Goal: Task Accomplishment & Management: Use online tool/utility

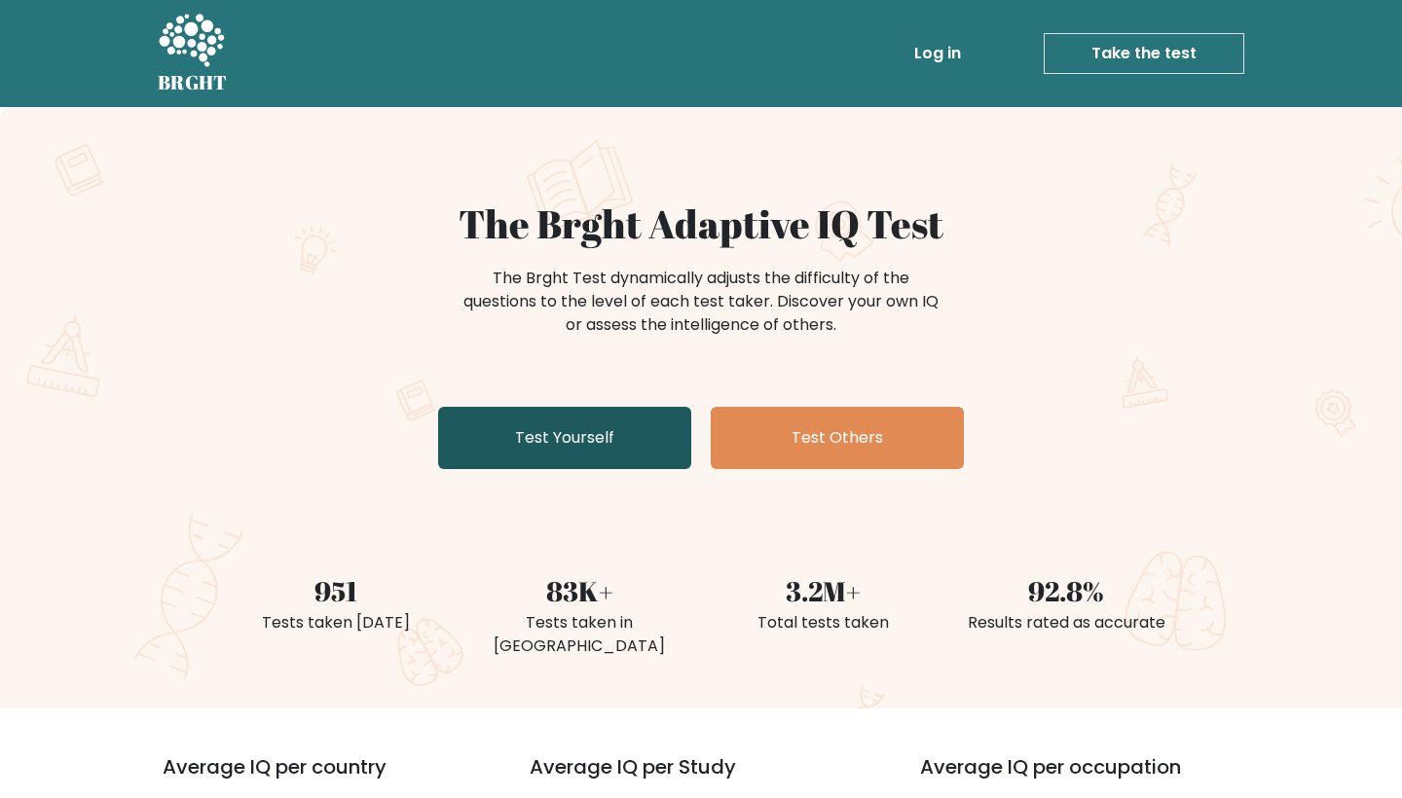
click at [638, 437] on link "Test Yourself" at bounding box center [564, 438] width 253 height 62
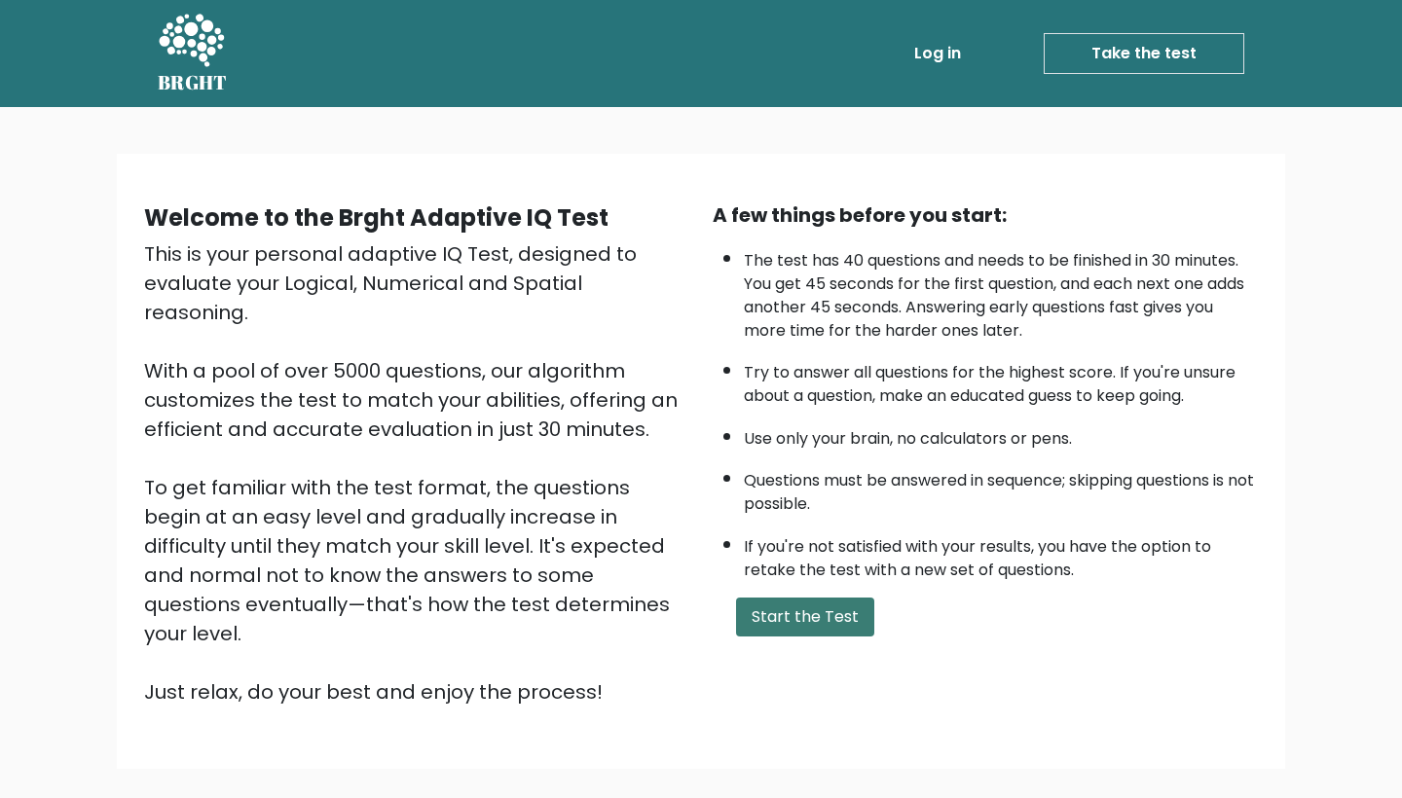
click at [828, 637] on button "Start the Test" at bounding box center [805, 617] width 138 height 39
click at [817, 637] on button "Start the Test" at bounding box center [805, 617] width 138 height 39
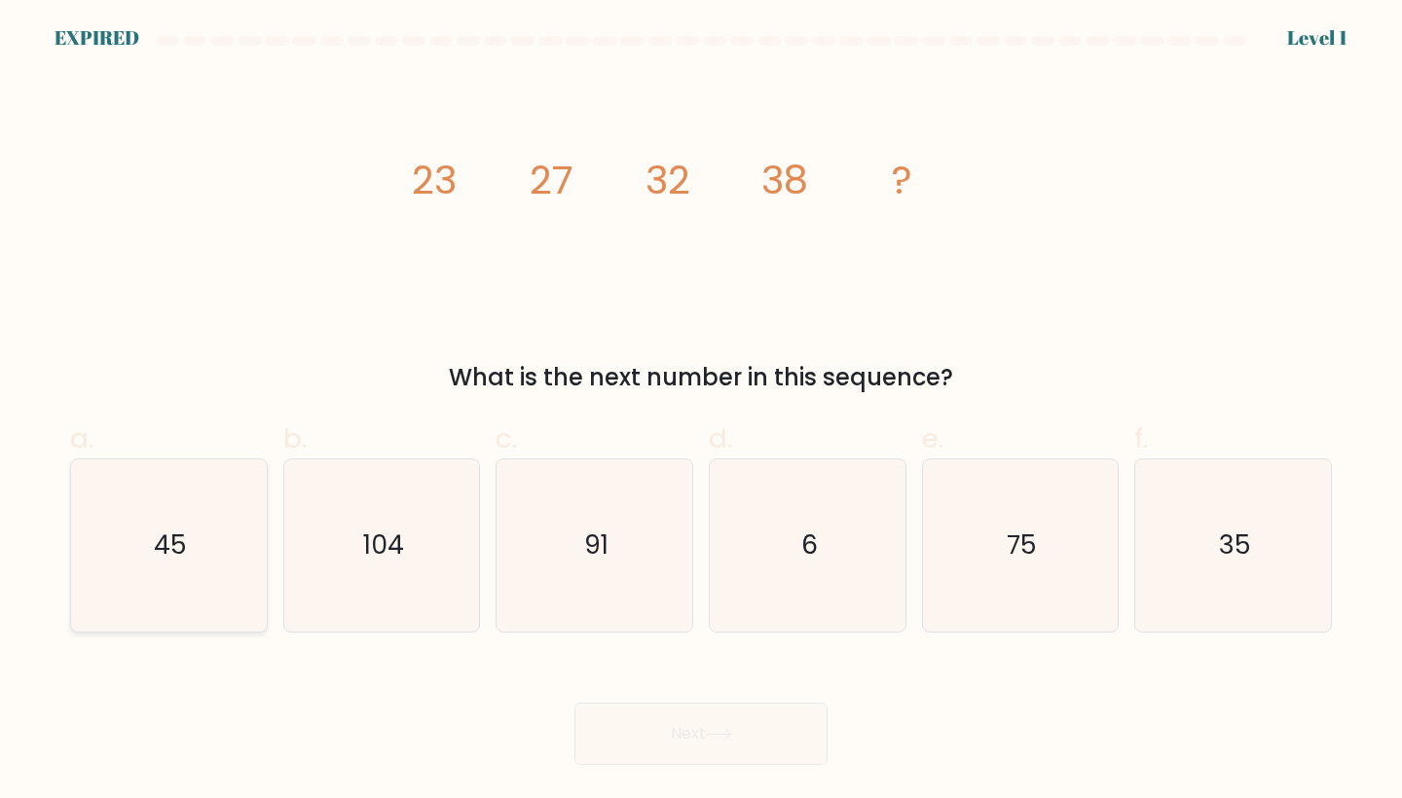
click at [192, 525] on icon "45" at bounding box center [169, 546] width 172 height 172
click at [701, 412] on input "a. 45" at bounding box center [701, 405] width 1 height 13
radio input "true"
click at [665, 733] on div "Next" at bounding box center [700, 710] width 1285 height 109
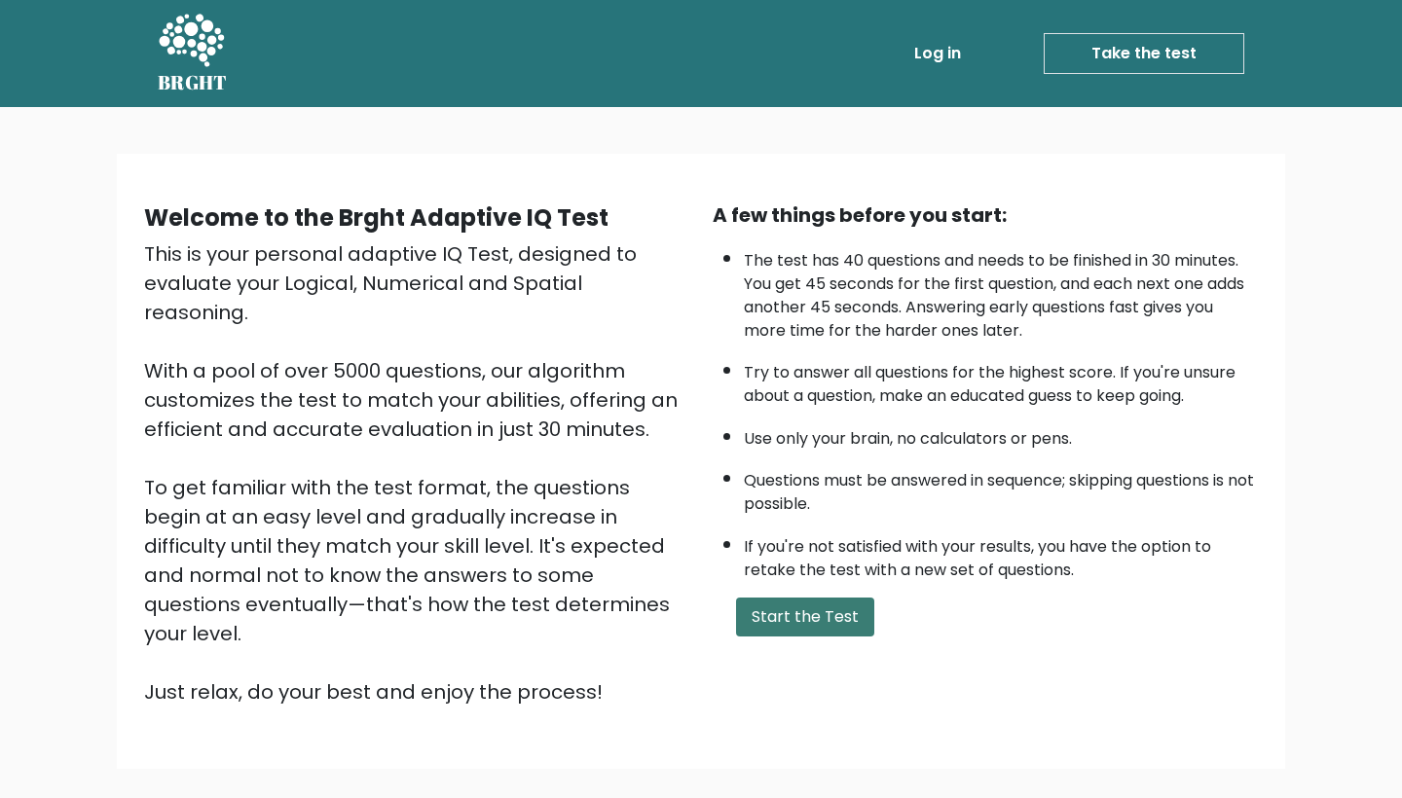
click at [810, 637] on button "Start the Test" at bounding box center [805, 617] width 138 height 39
click at [834, 637] on button "Start the Test" at bounding box center [805, 617] width 138 height 39
click at [1124, 50] on link "Take the test" at bounding box center [1144, 53] width 201 height 41
click at [1112, 59] on link "Take the test" at bounding box center [1144, 53] width 201 height 41
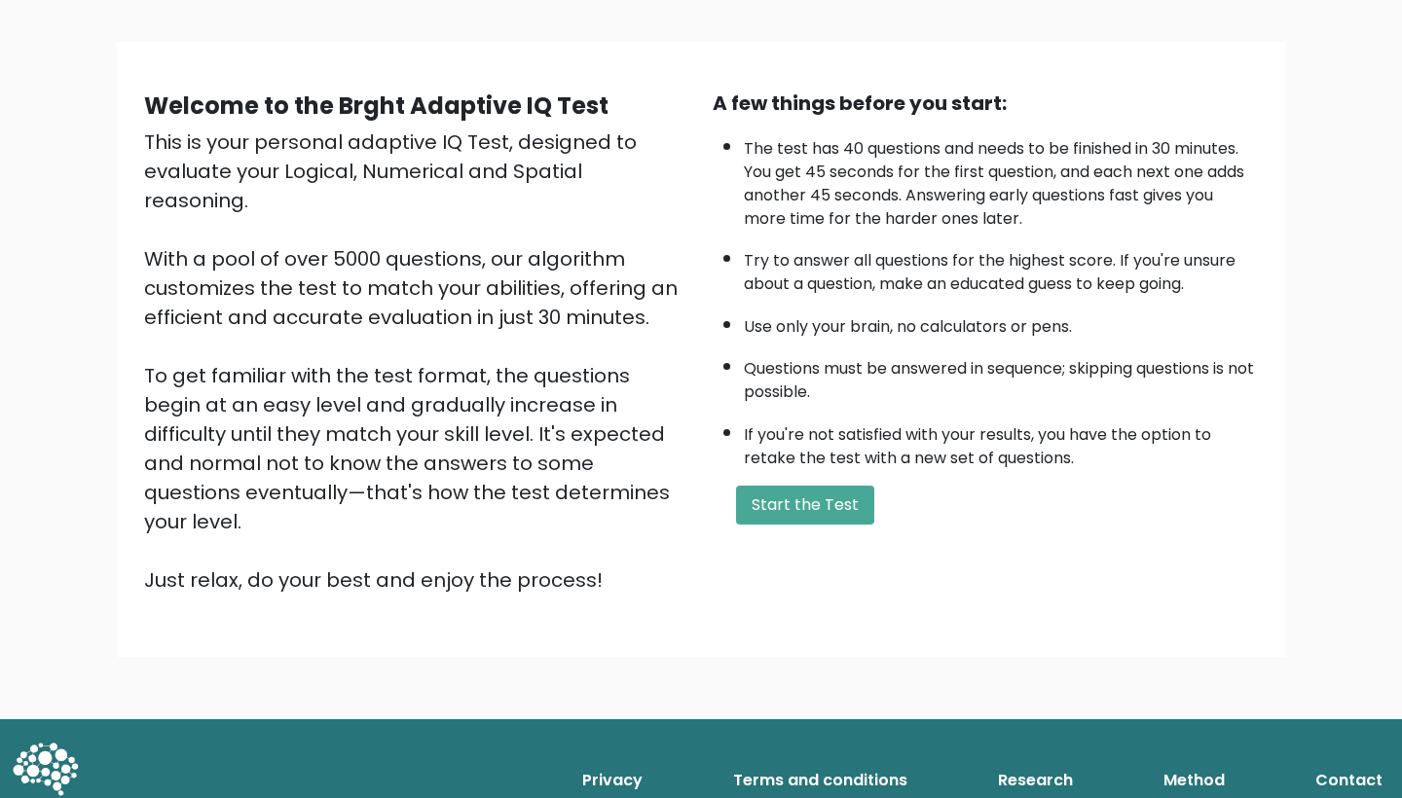
scroll to position [111, 0]
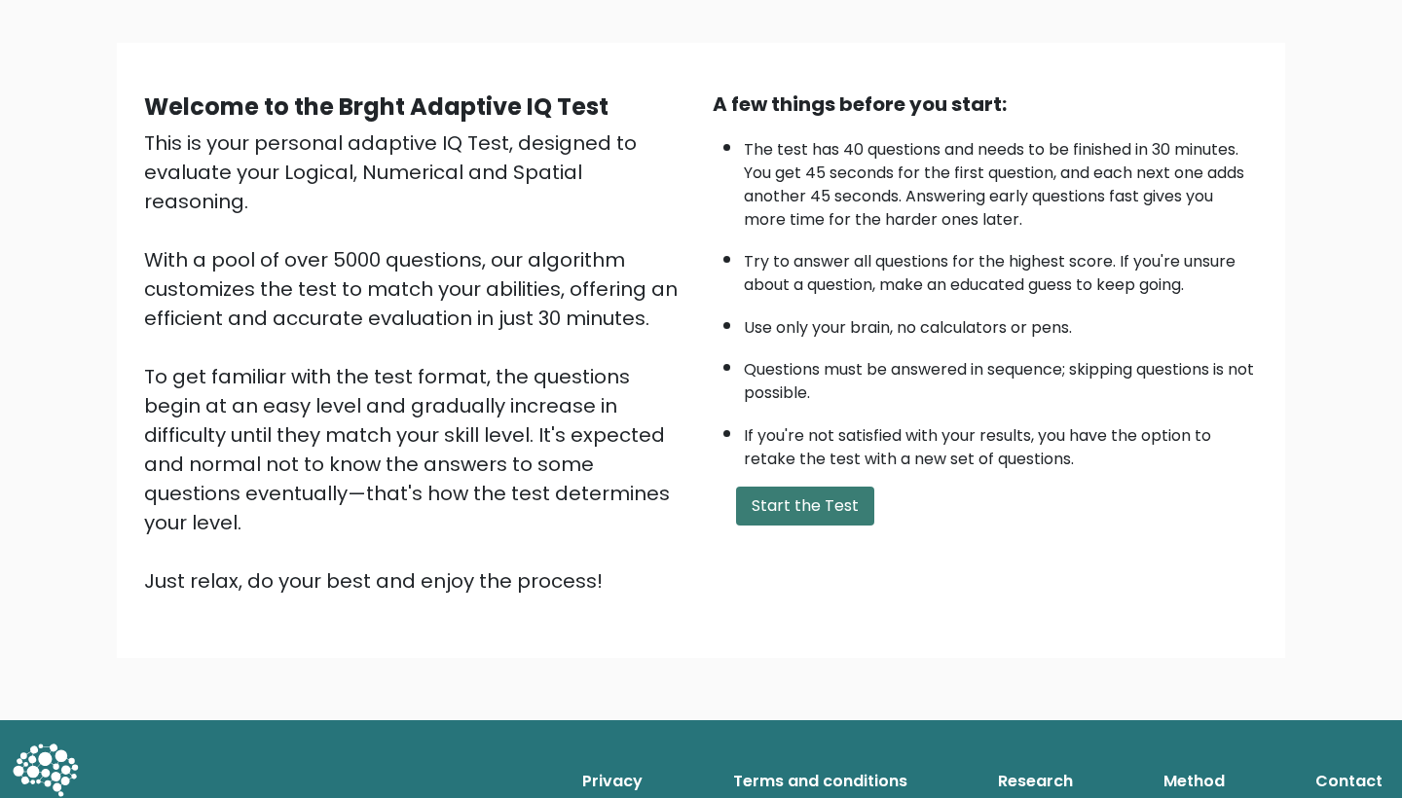
click at [850, 526] on button "Start the Test" at bounding box center [805, 506] width 138 height 39
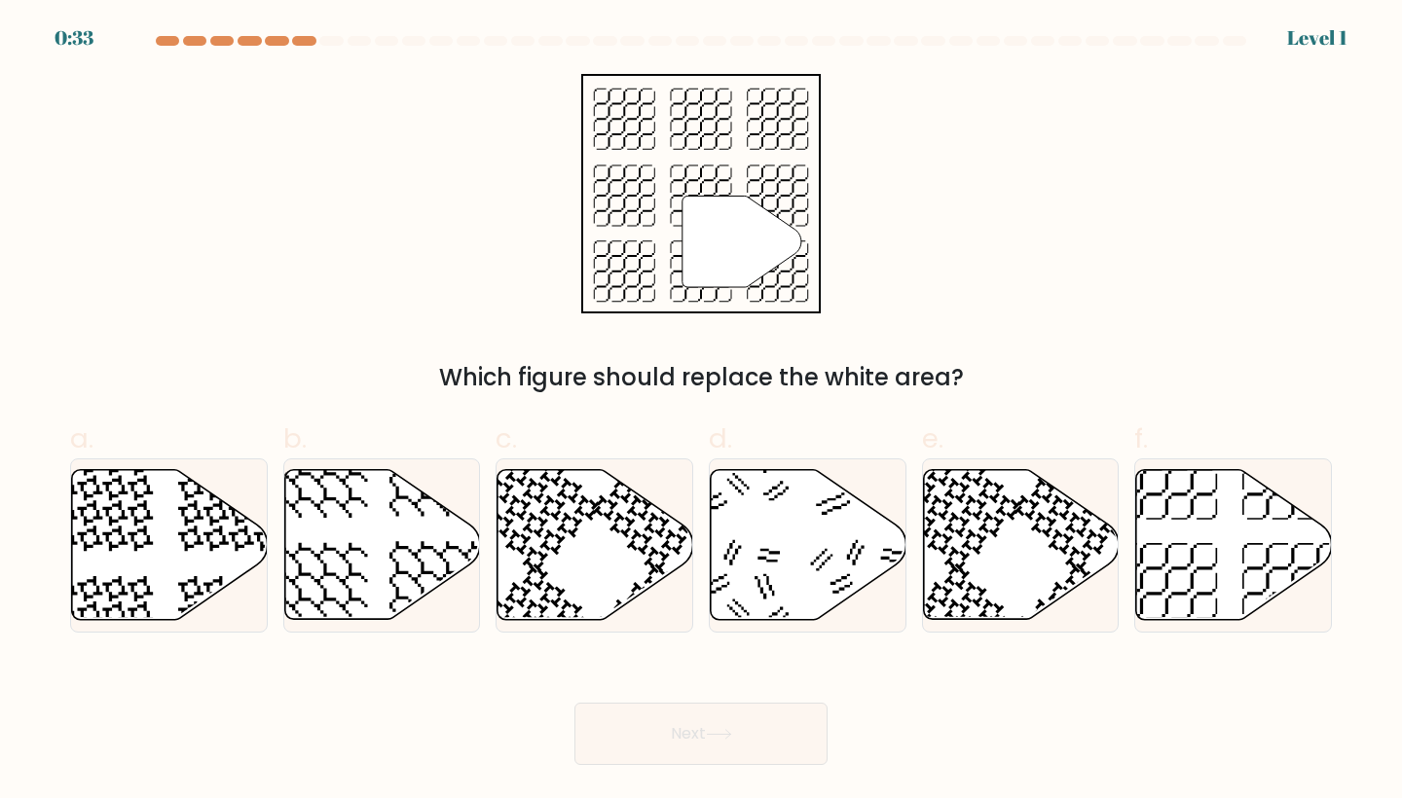
click at [460, 260] on div "" Which figure should replace the white area?" at bounding box center [700, 234] width 1285 height 321
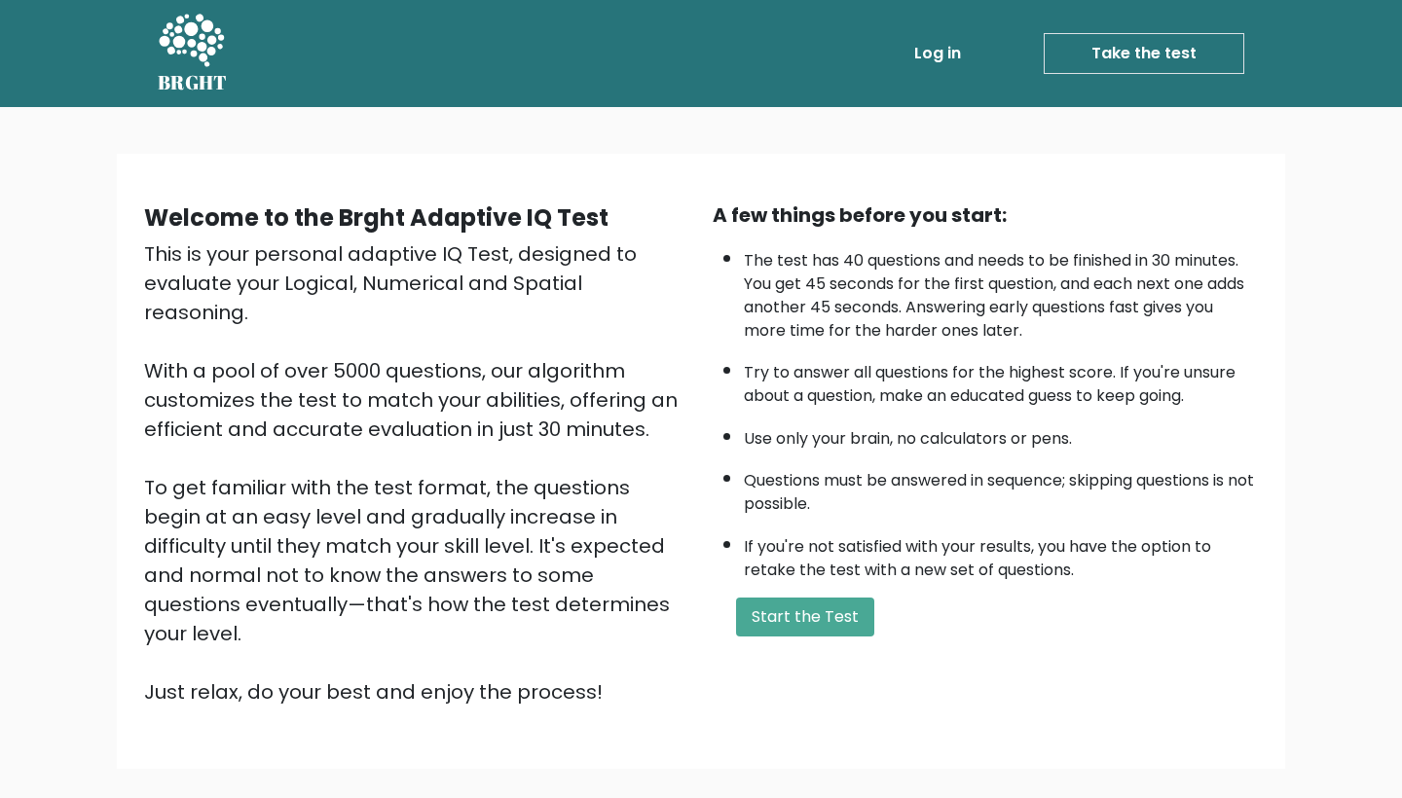
click at [933, 48] on link "Log in" at bounding box center [937, 53] width 62 height 39
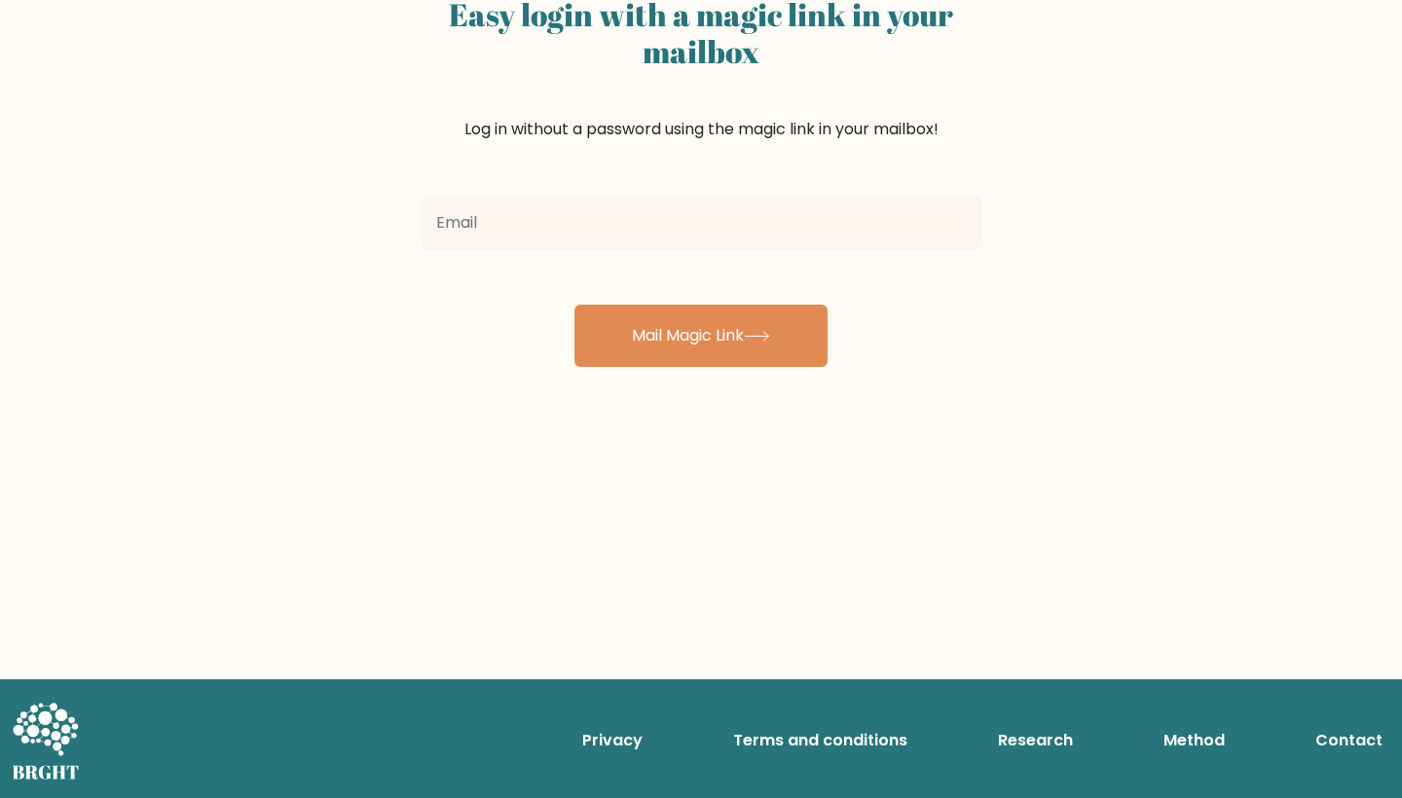
scroll to position [165, 0]
type input "[EMAIL_ADDRESS][DOMAIN_NAME]"
click at [701, 336] on button "Mail Magic Link" at bounding box center [700, 336] width 253 height 62
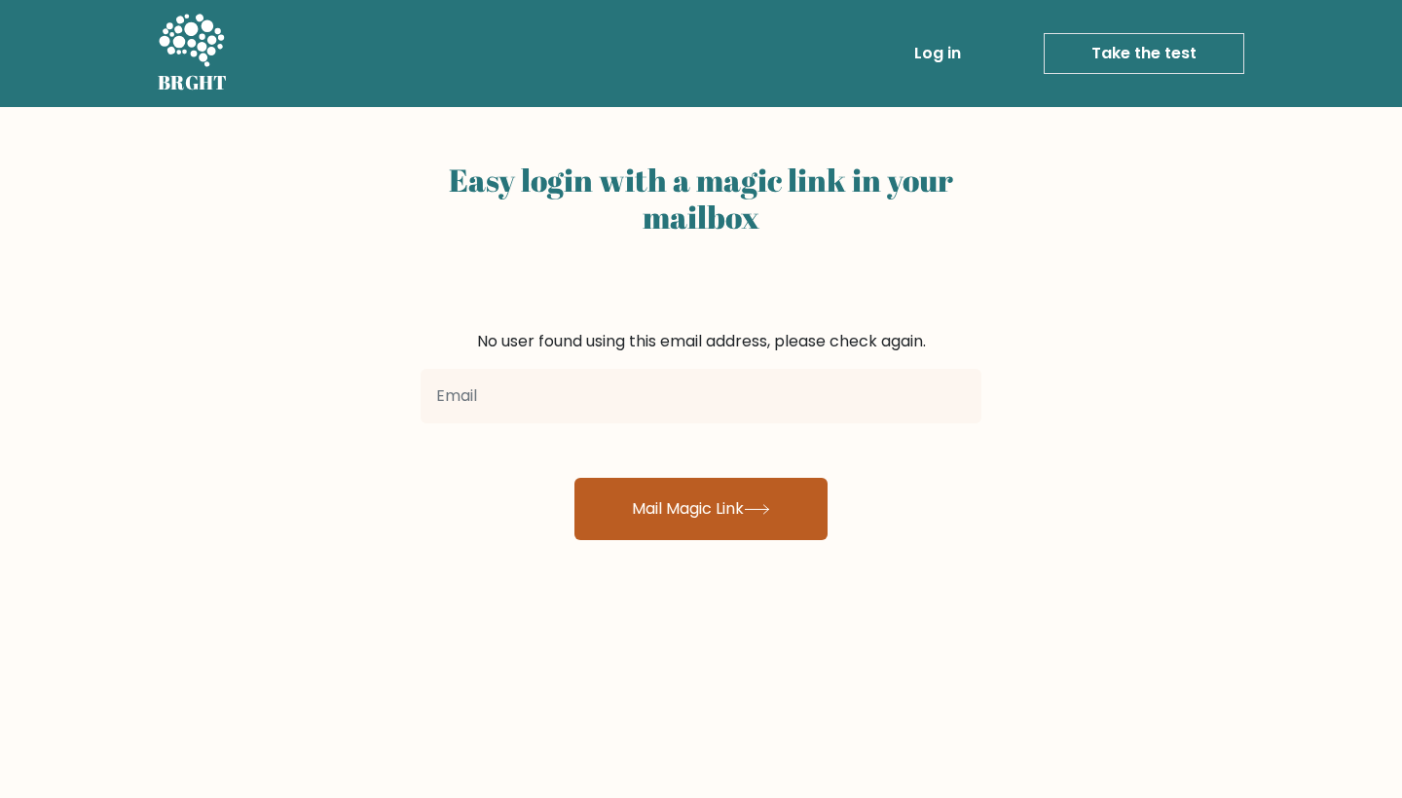
click at [782, 512] on button "Mail Magic Link" at bounding box center [700, 509] width 253 height 62
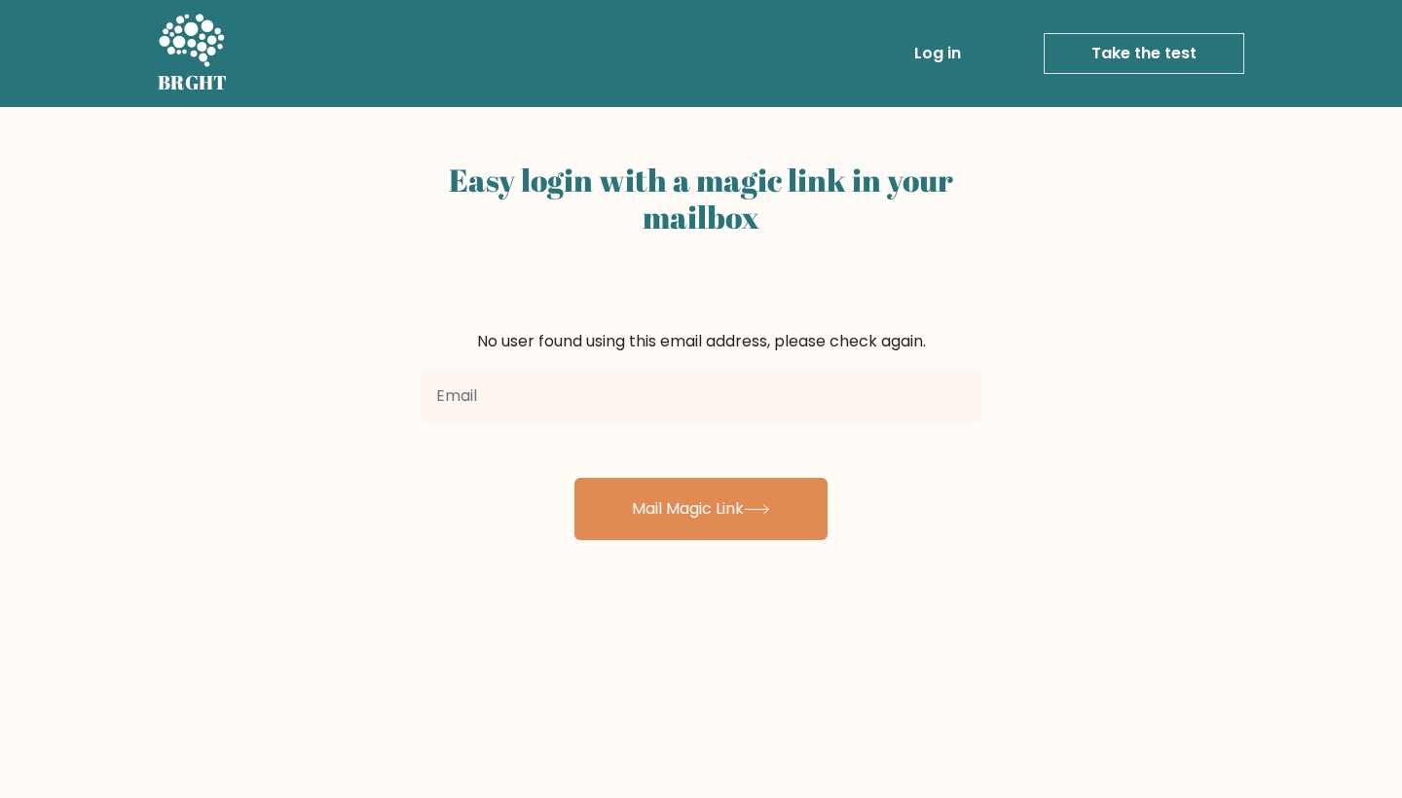
click at [1125, 47] on link "Take the test" at bounding box center [1144, 53] width 201 height 41
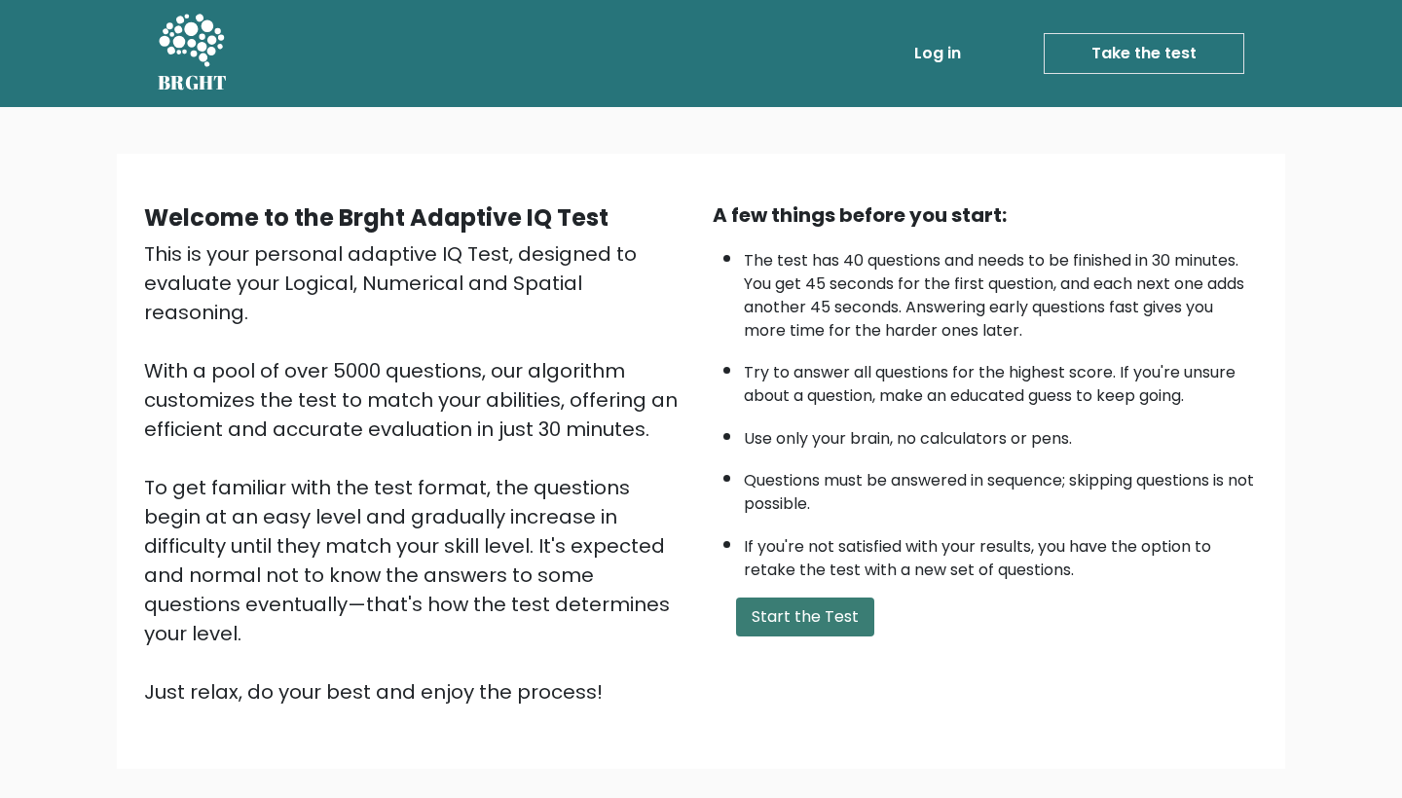
click at [791, 637] on button "Start the Test" at bounding box center [805, 617] width 138 height 39
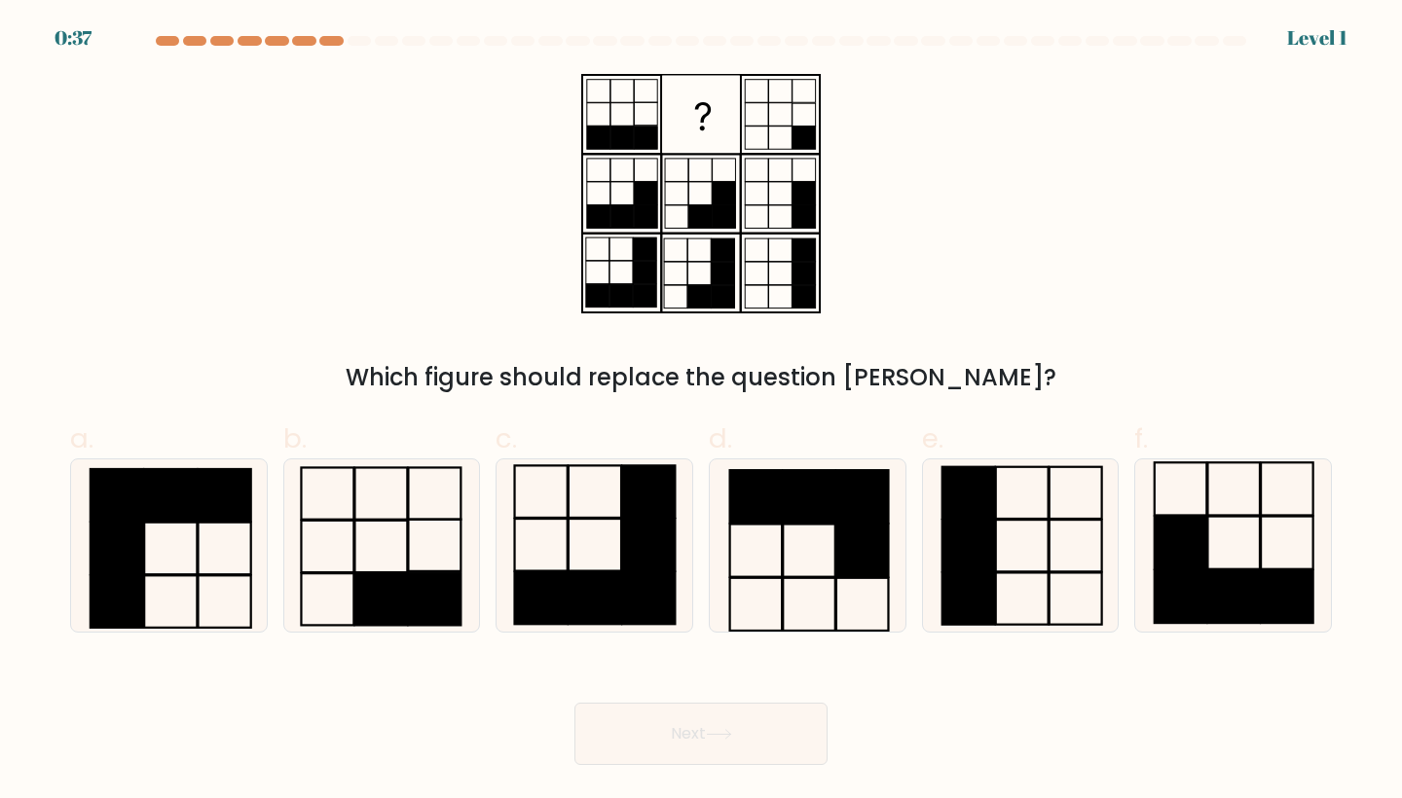
click at [716, 729] on icon at bounding box center [719, 734] width 26 height 11
click at [1104, 697] on div "Next" at bounding box center [700, 710] width 1285 height 109
drag, startPoint x: 649, startPoint y: 139, endPoint x: 699, endPoint y: 253, distance: 124.3
click at [705, 249] on icon at bounding box center [700, 193] width 243 height 239
